Goal: Communication & Community: Share content

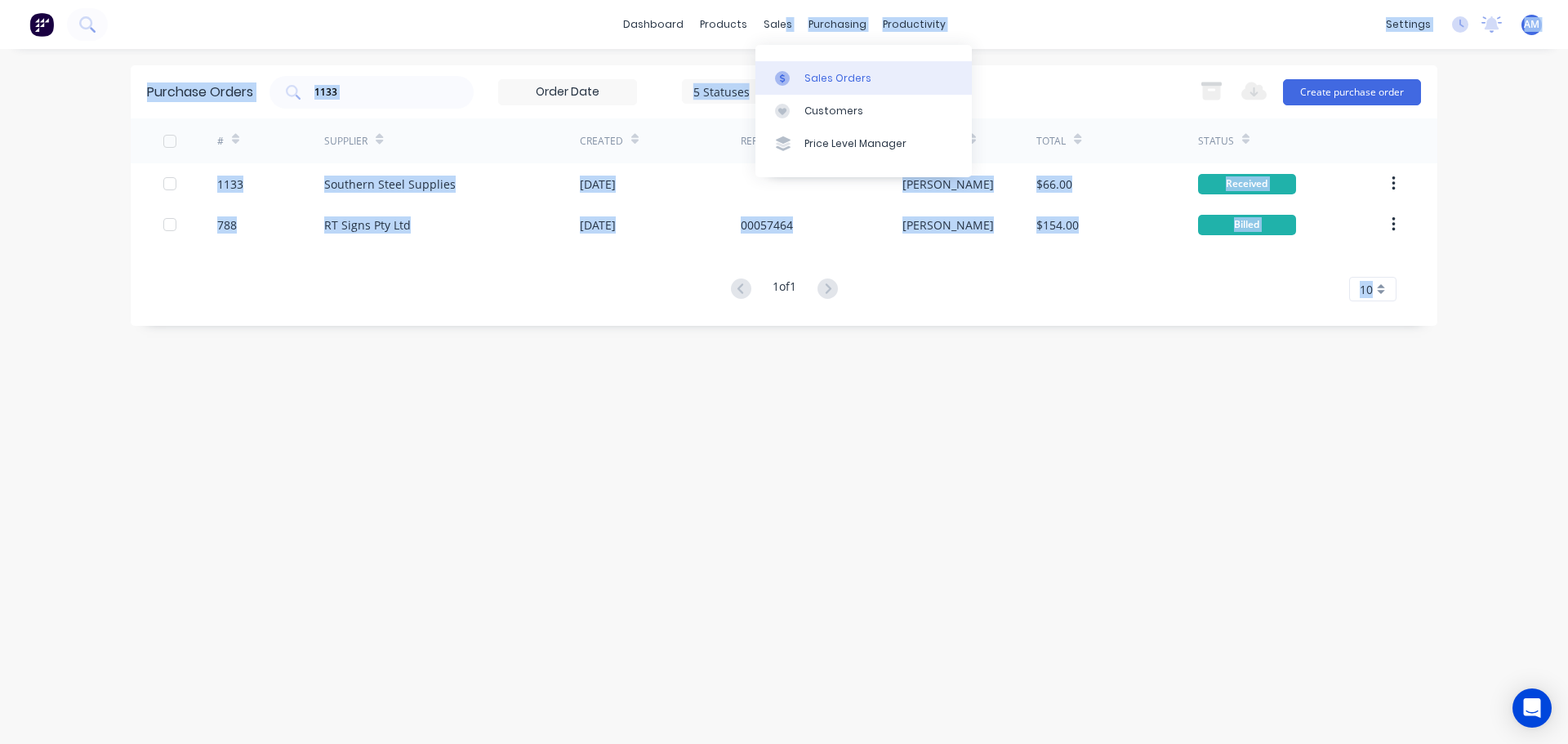
click at [794, 76] on body "dashboard products sales purchasing productivity dashboard products Product Cat…" at bounding box center [784, 372] width 1568 height 744
click at [800, 77] on link "Sales Orders" at bounding box center [863, 77] width 216 height 33
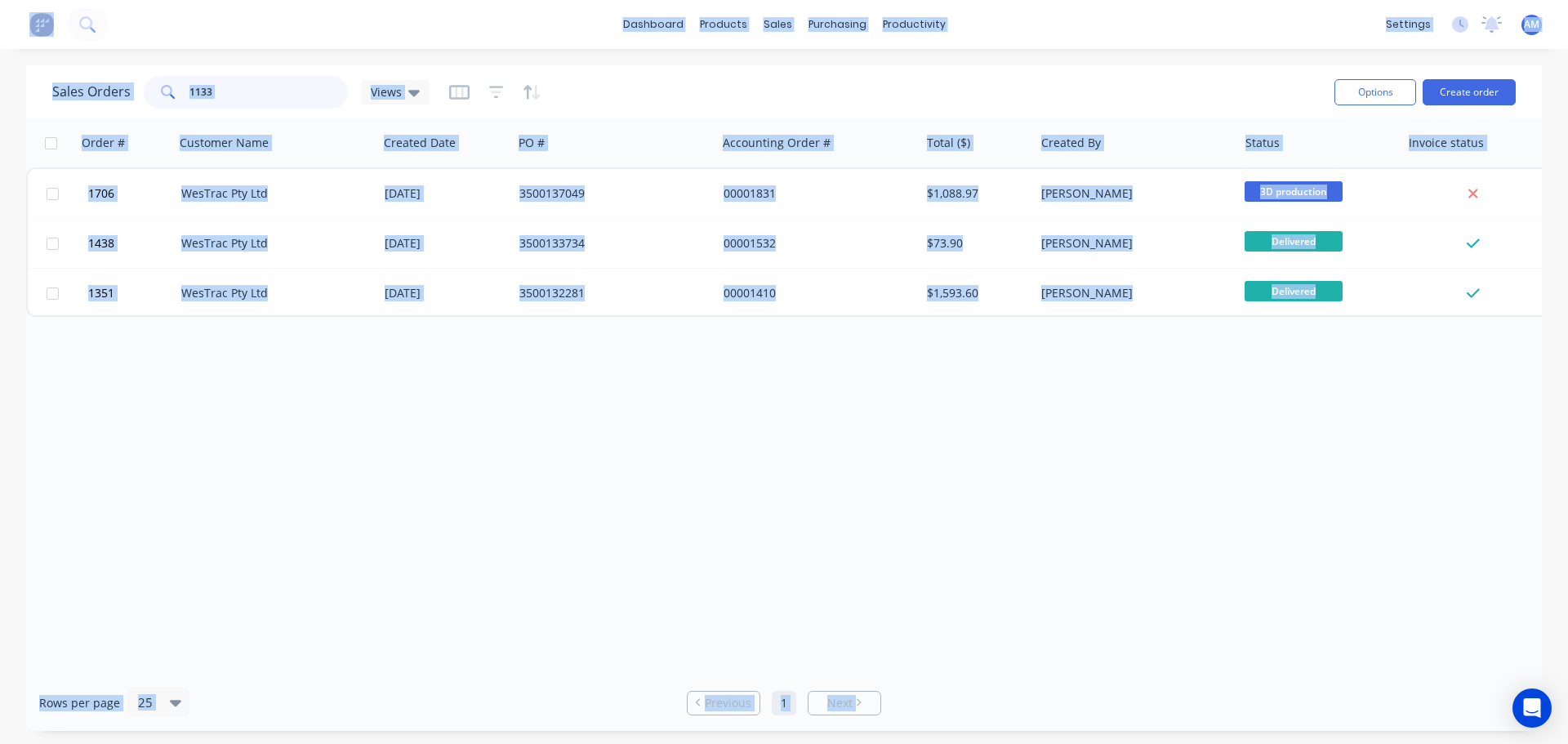
click at [251, 82] on input "1133" at bounding box center [269, 92] width 160 height 33
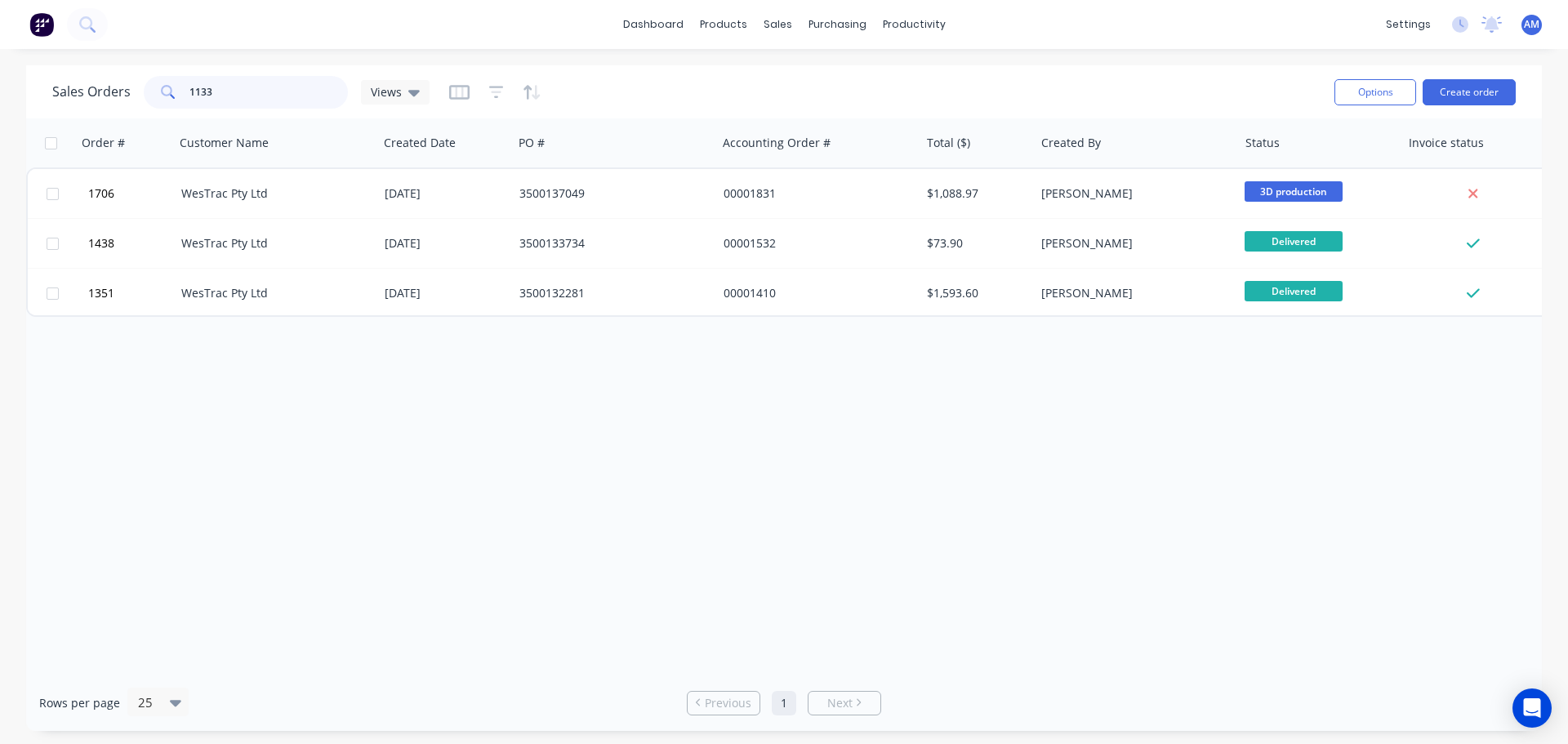
drag, startPoint x: 244, startPoint y: 91, endPoint x: 155, endPoint y: 92, distance: 89.0
click at [155, 92] on div "1133" at bounding box center [245, 92] width 204 height 33
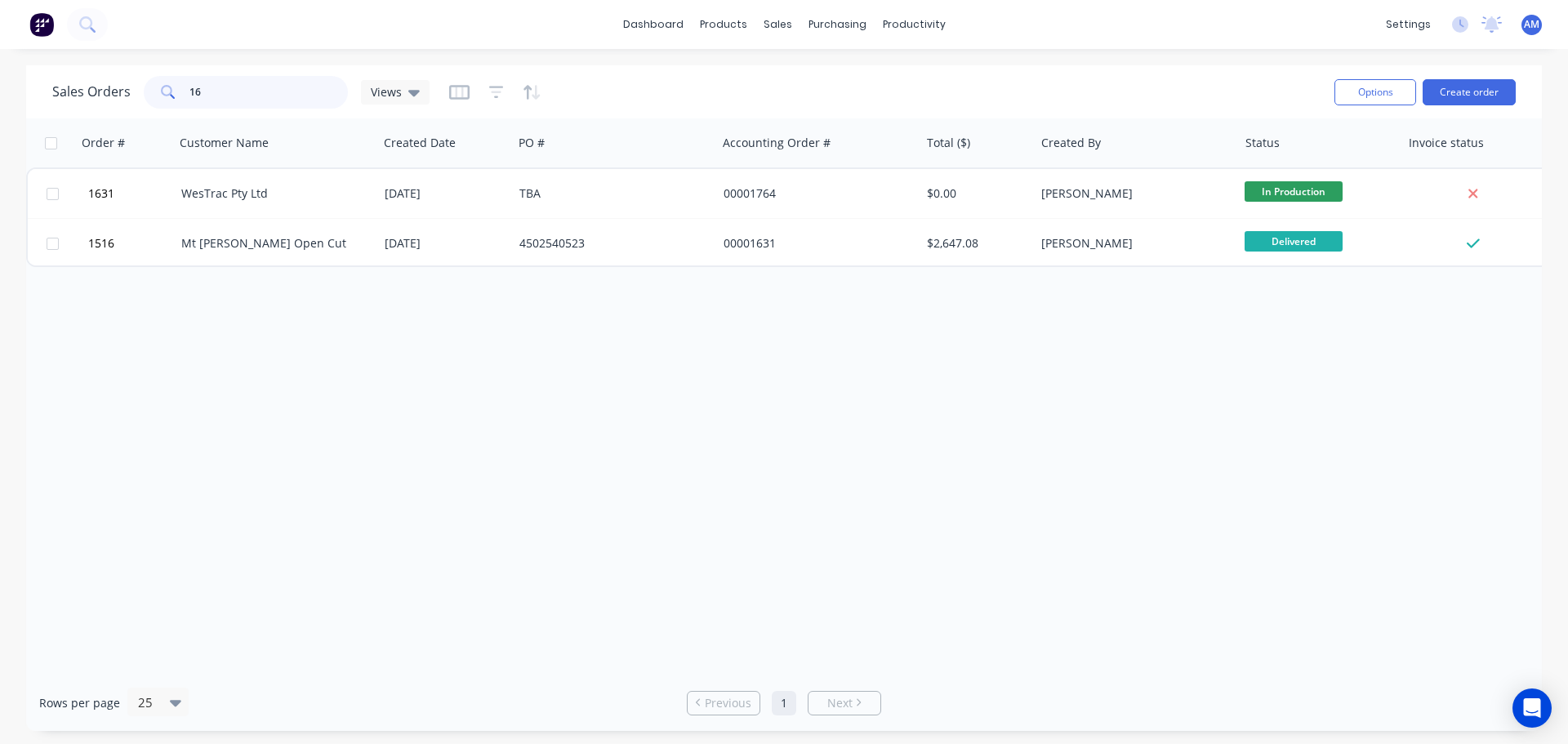
type input "1"
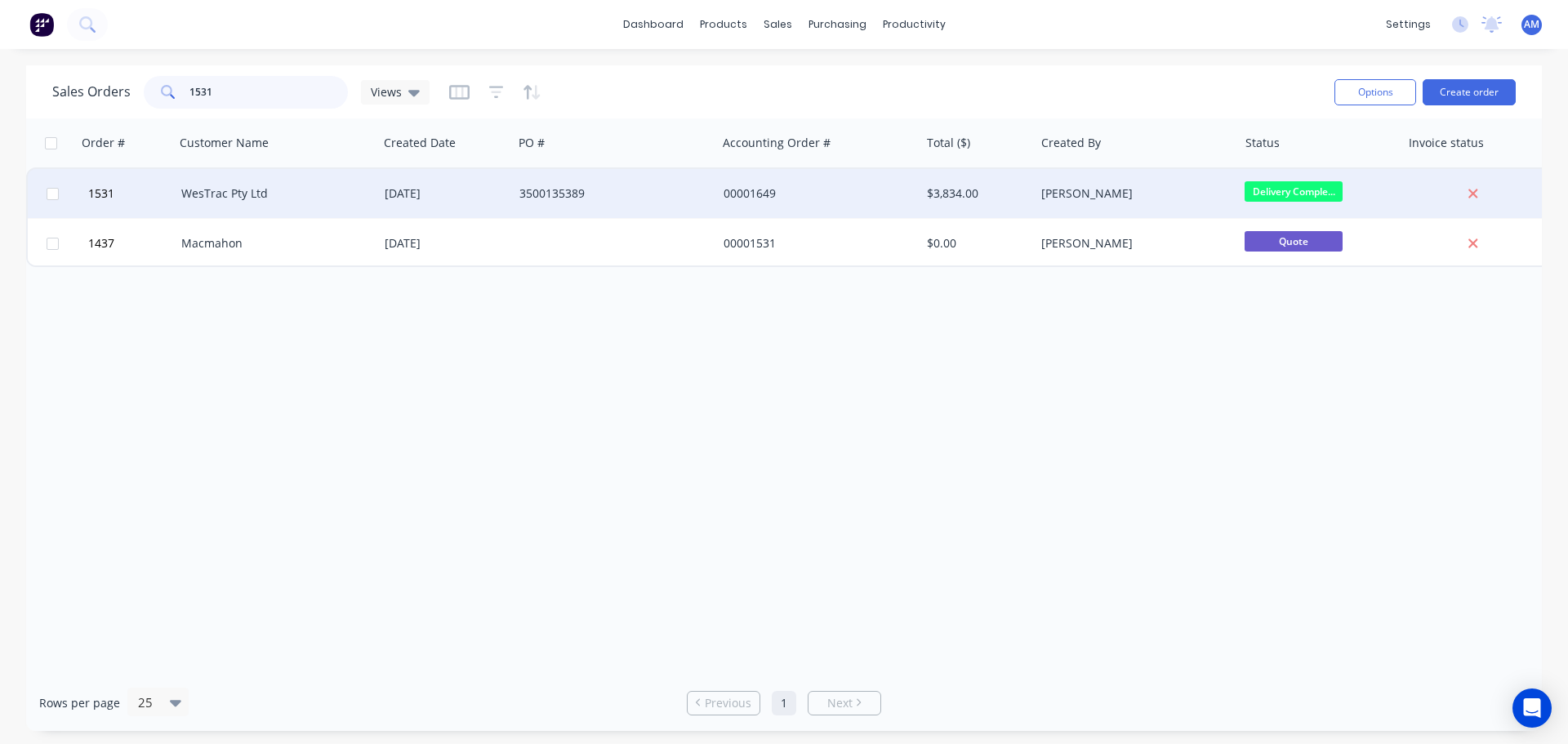
type input "1531"
click at [348, 204] on div "WesTrac Pty Ltd" at bounding box center [277, 193] width 204 height 49
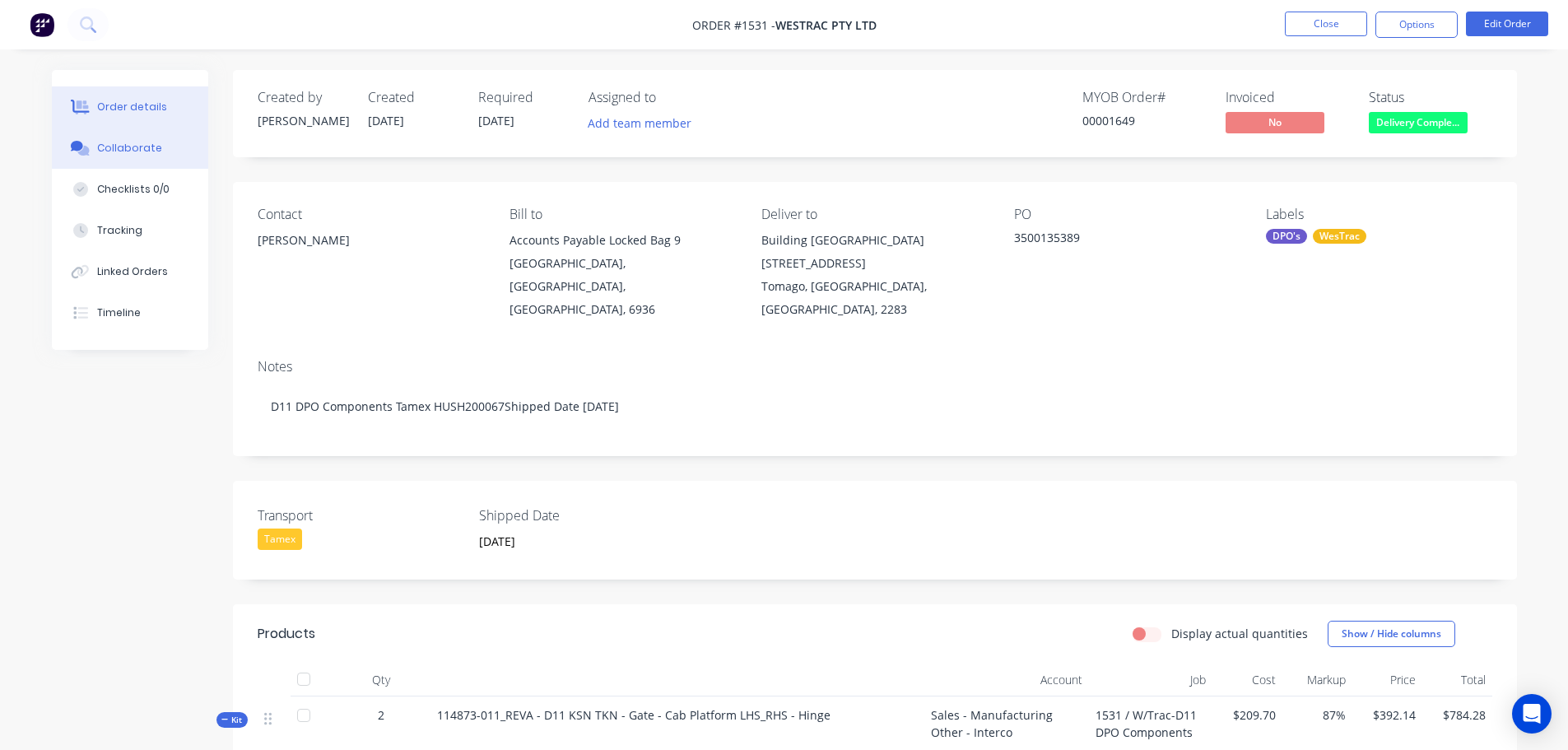
click at [121, 144] on div "Collaborate" at bounding box center [130, 148] width 65 height 15
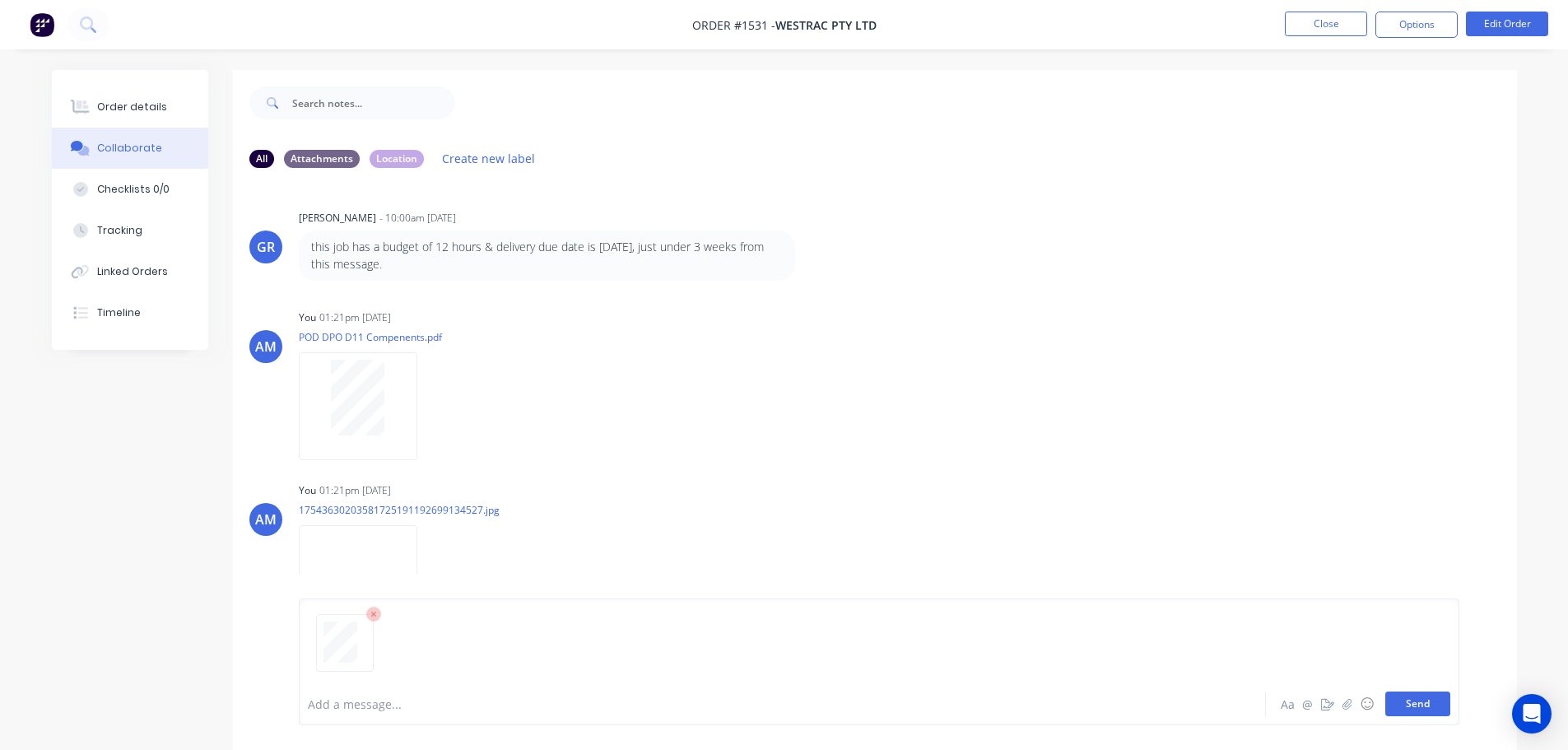
click at [1419, 706] on button "Send" at bounding box center [1418, 704] width 65 height 25
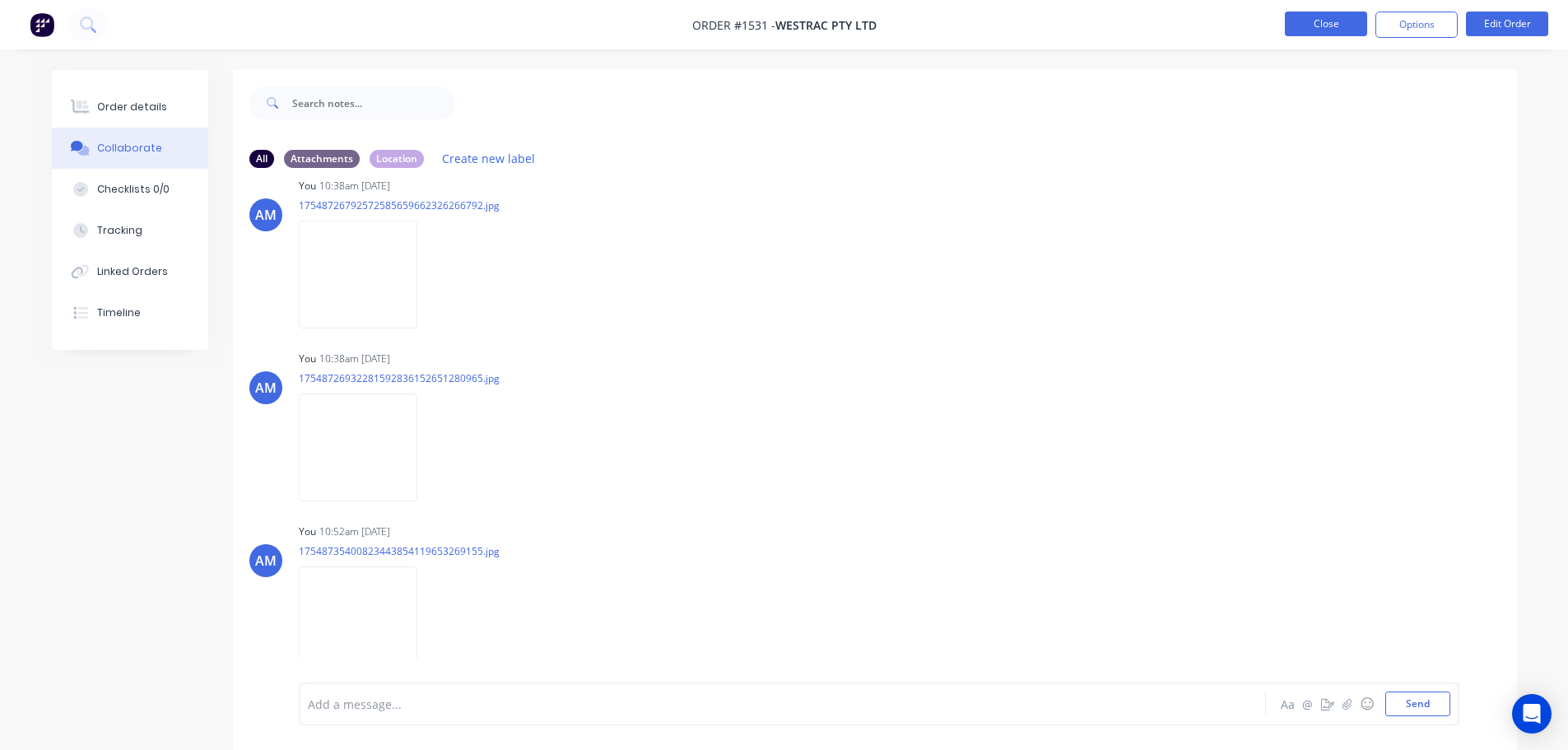
click at [1312, 22] on button "Close" at bounding box center [1326, 23] width 82 height 25
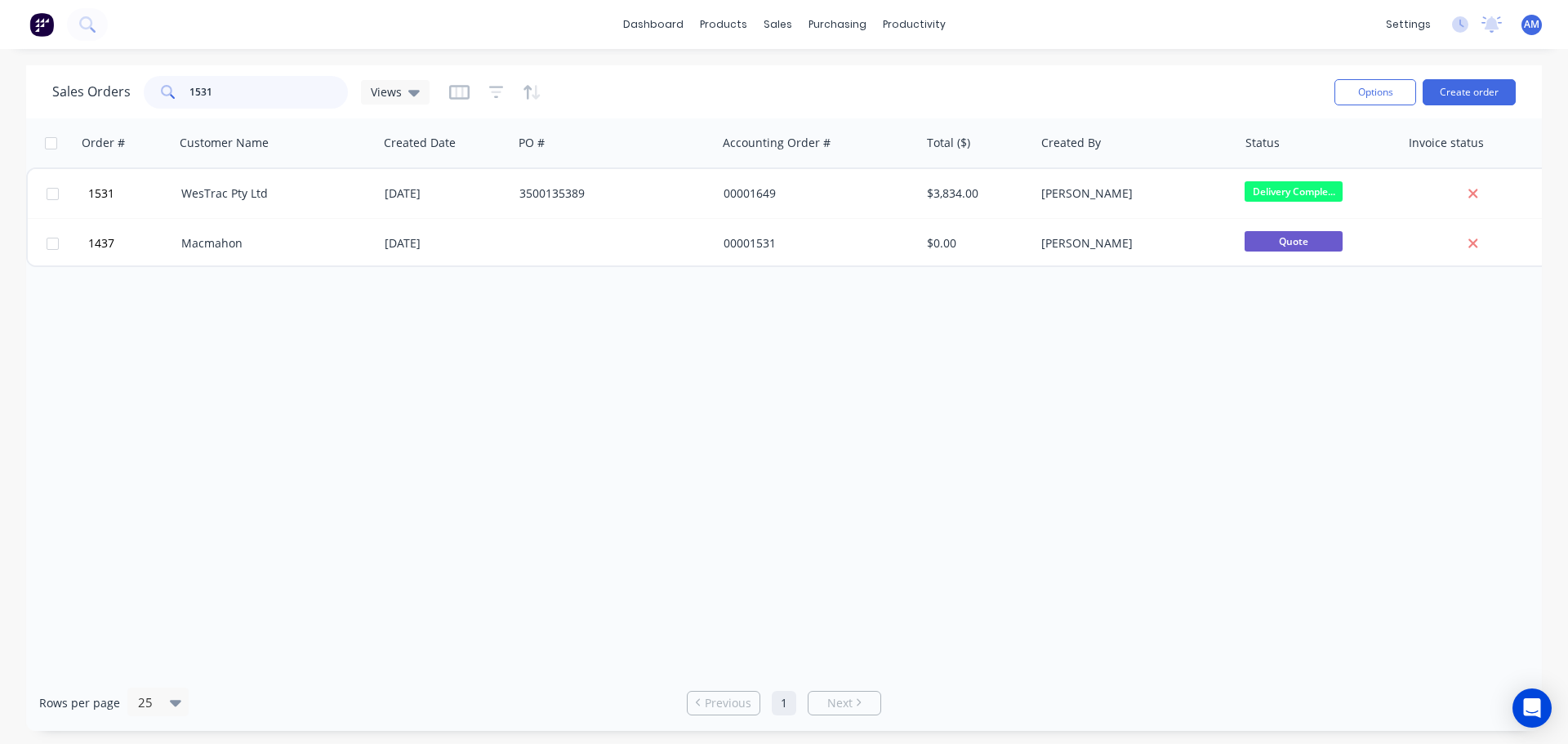
drag, startPoint x: 221, startPoint y: 94, endPoint x: 181, endPoint y: 92, distance: 40.0
click at [181, 92] on div "1531" at bounding box center [245, 92] width 204 height 33
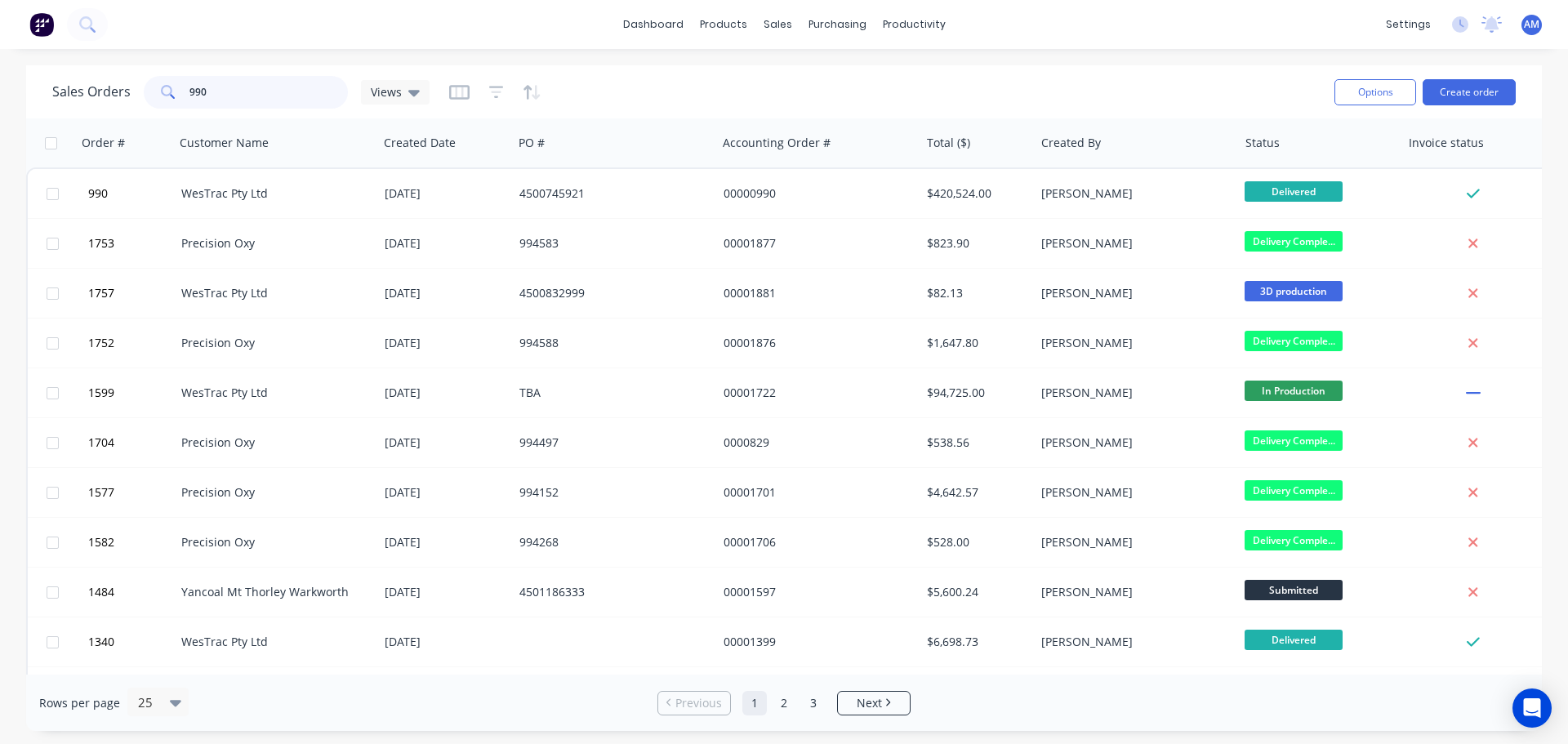
type input "990"
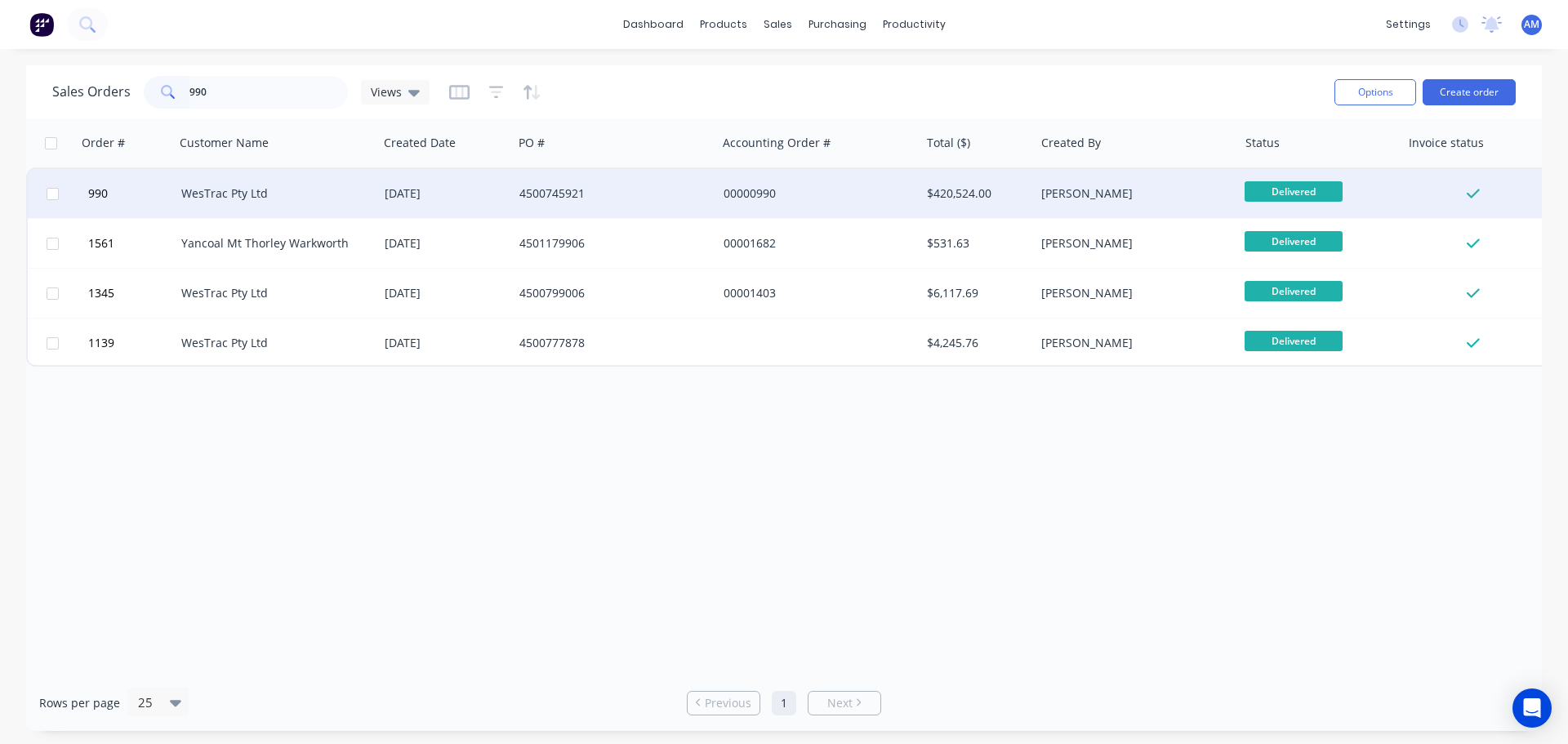
click at [411, 201] on div "[DATE]" at bounding box center [445, 193] width 121 height 16
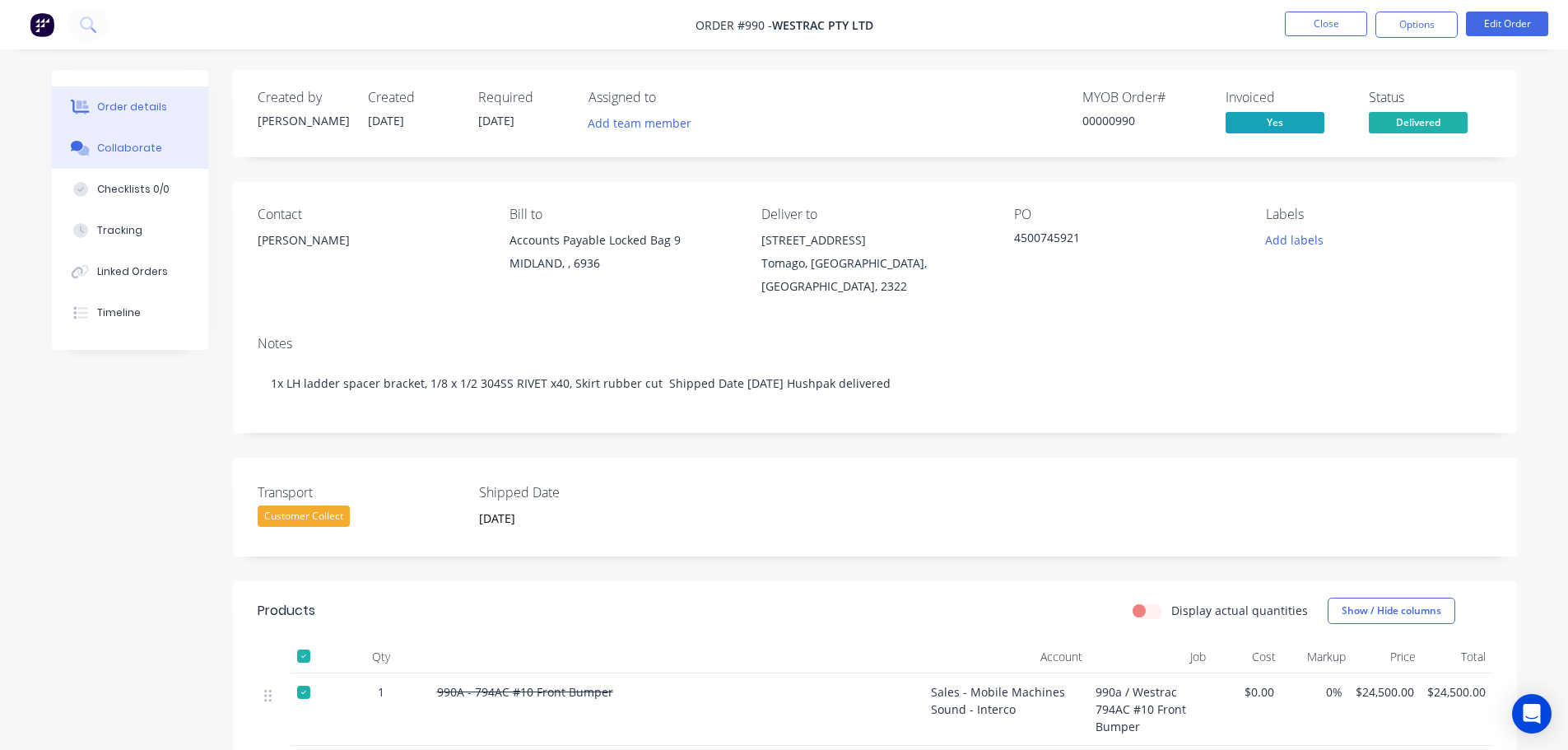
click at [127, 147] on div "Collaborate" at bounding box center [130, 148] width 65 height 15
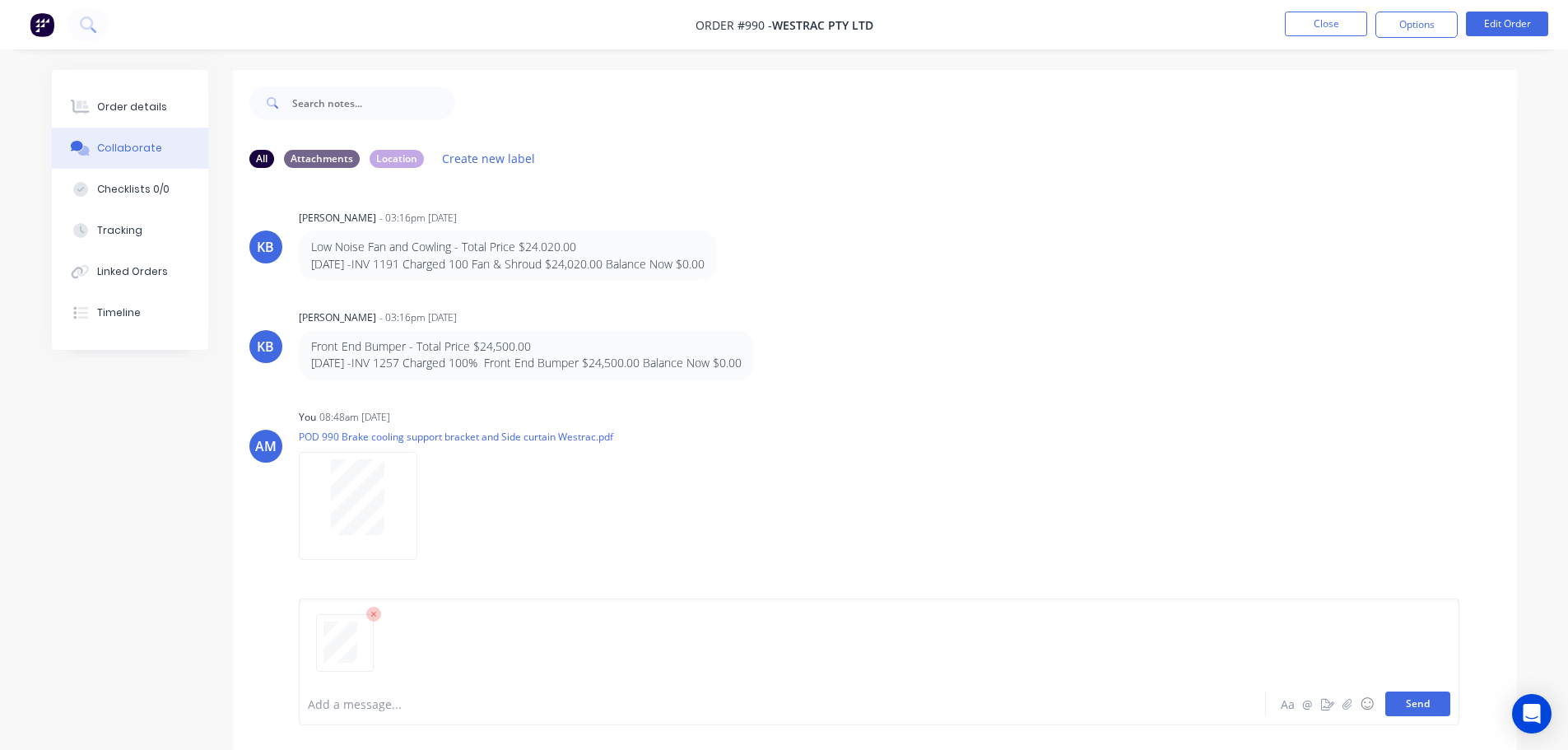
click at [1420, 706] on button "Send" at bounding box center [1418, 704] width 65 height 25
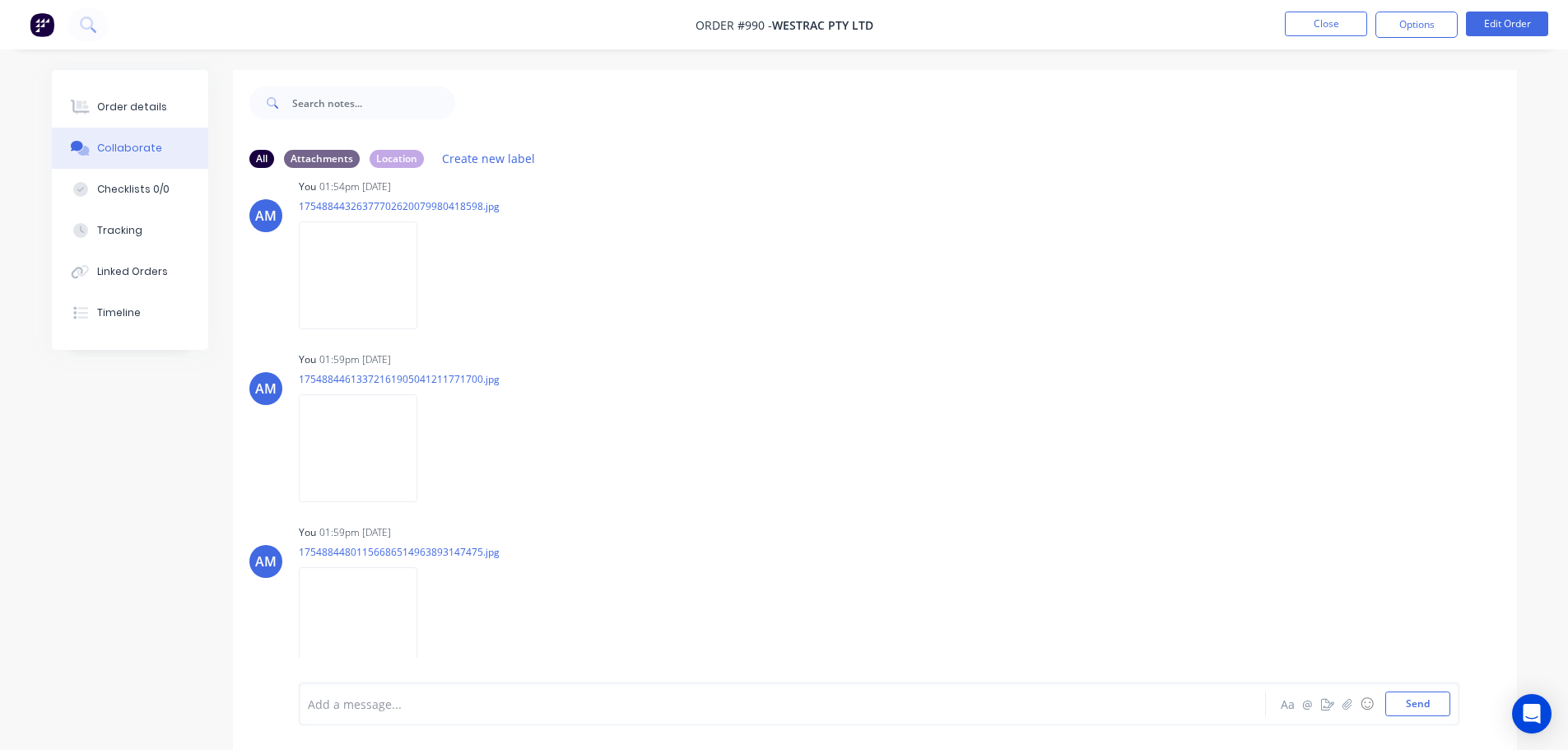
drag, startPoint x: 160, startPoint y: 149, endPoint x: 121, endPoint y: 150, distance: 39.0
click at [122, 148] on button "Collaborate" at bounding box center [130, 148] width 156 height 41
